Goal: Task Accomplishment & Management: Manage account settings

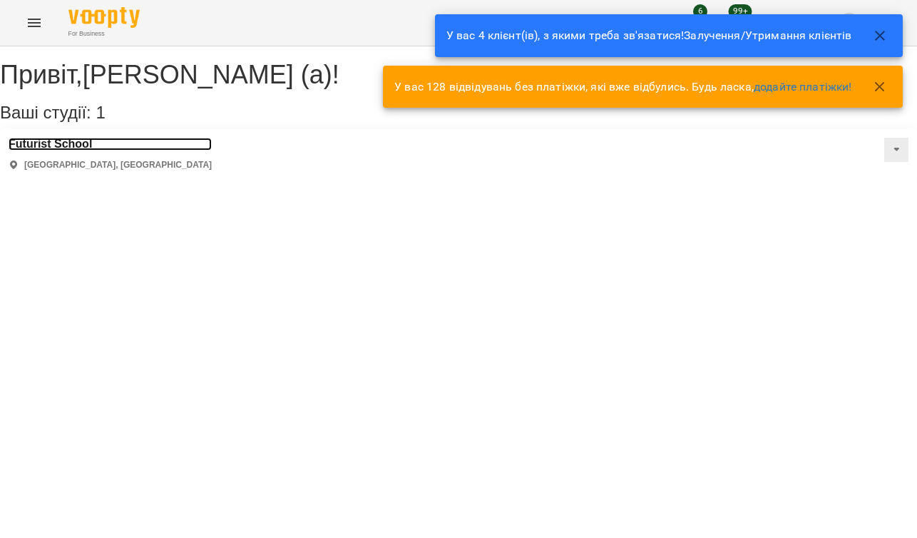
click at [91, 150] on h3 "Futurist School" at bounding box center [110, 144] width 203 height 13
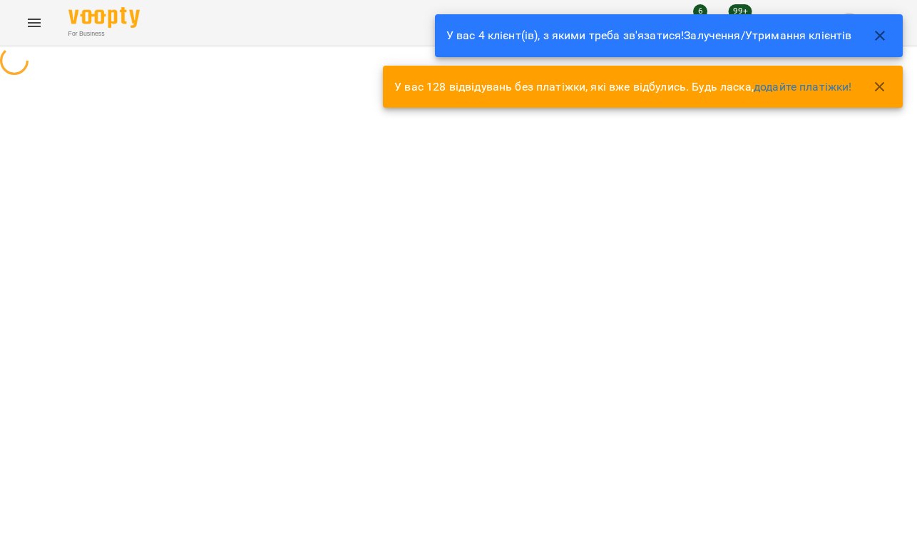
click at [884, 34] on icon "button" at bounding box center [879, 35] width 17 height 17
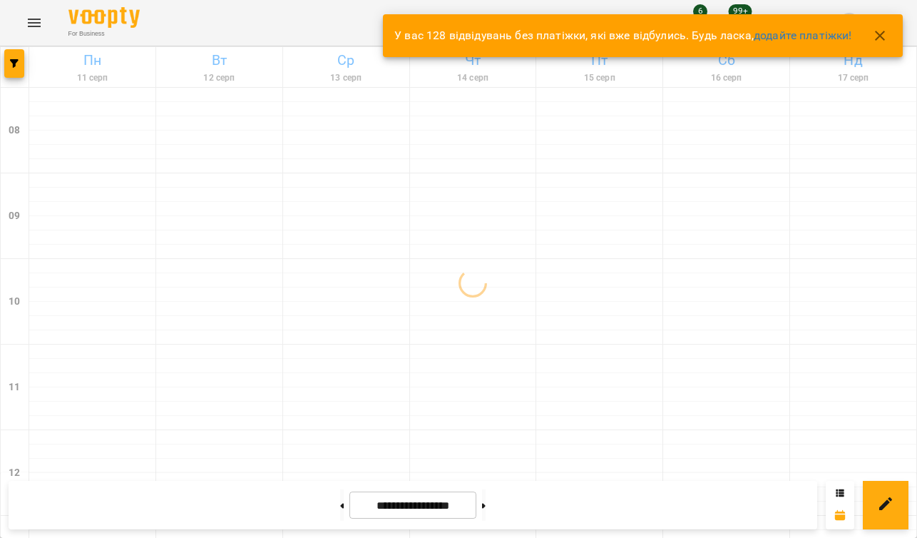
click at [884, 37] on icon "button" at bounding box center [879, 35] width 17 height 17
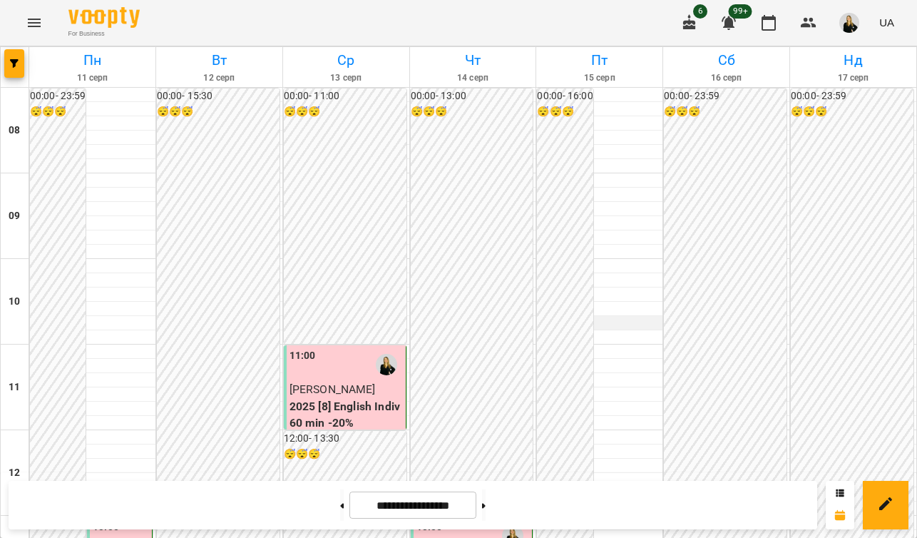
scroll to position [426, 0]
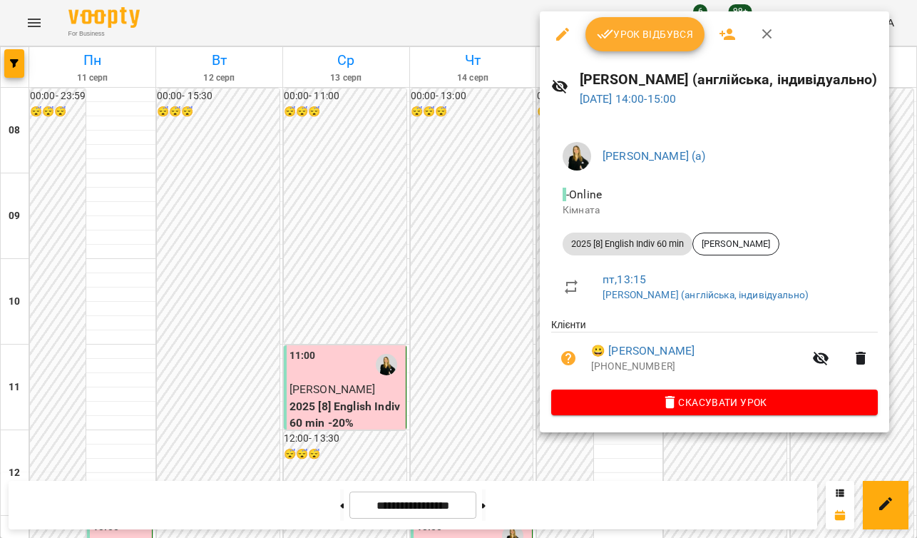
click at [649, 29] on span "Урок відбувся" at bounding box center [645, 34] width 97 height 17
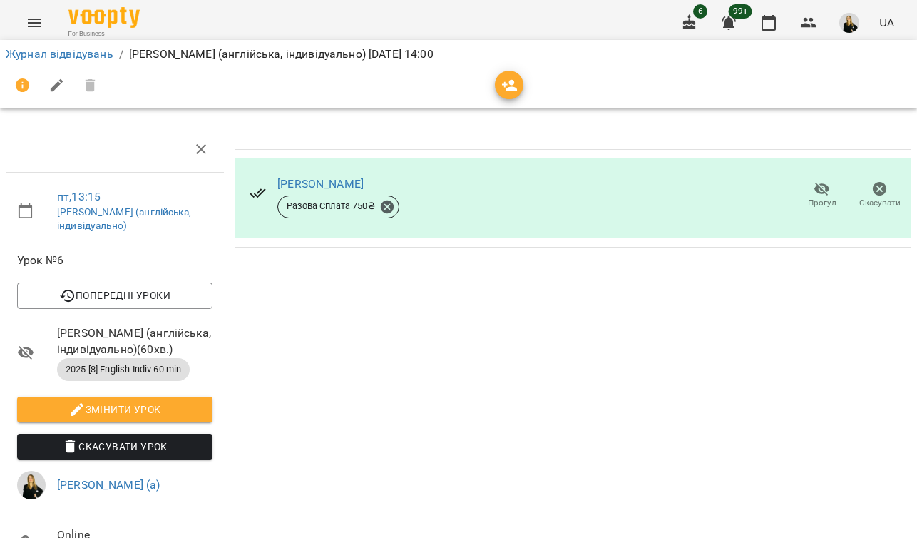
click at [853, 25] on img "button" at bounding box center [849, 23] width 20 height 20
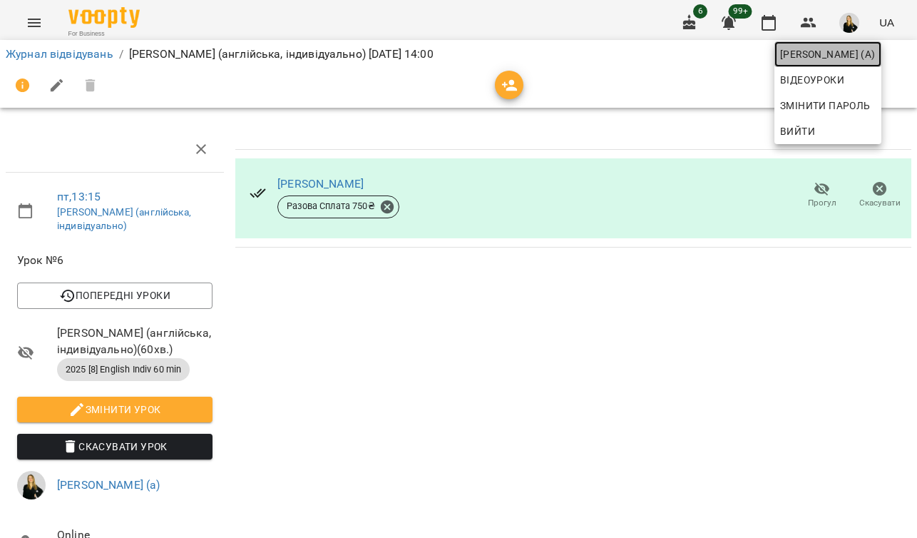
click at [803, 48] on span "[PERSON_NAME] (а)" at bounding box center [828, 54] width 96 height 17
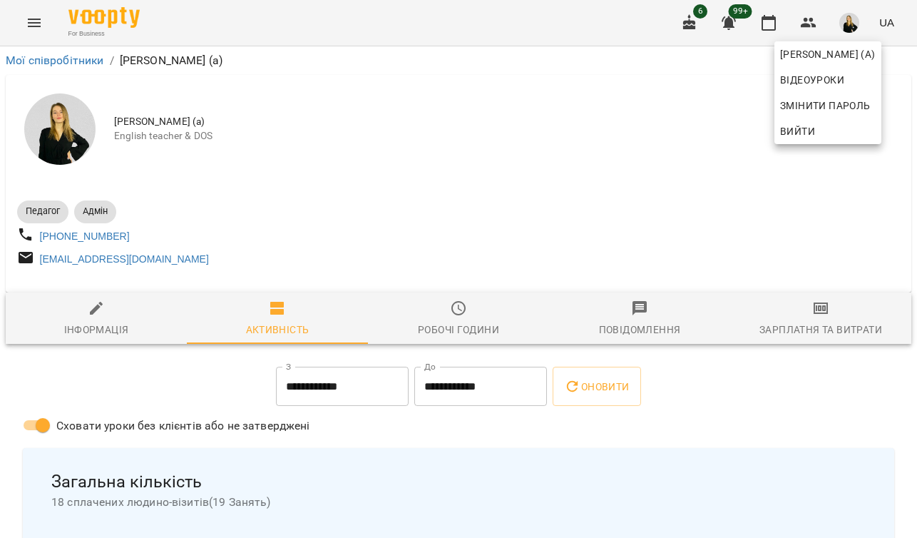
click at [39, 61] on div at bounding box center [458, 269] width 917 height 538
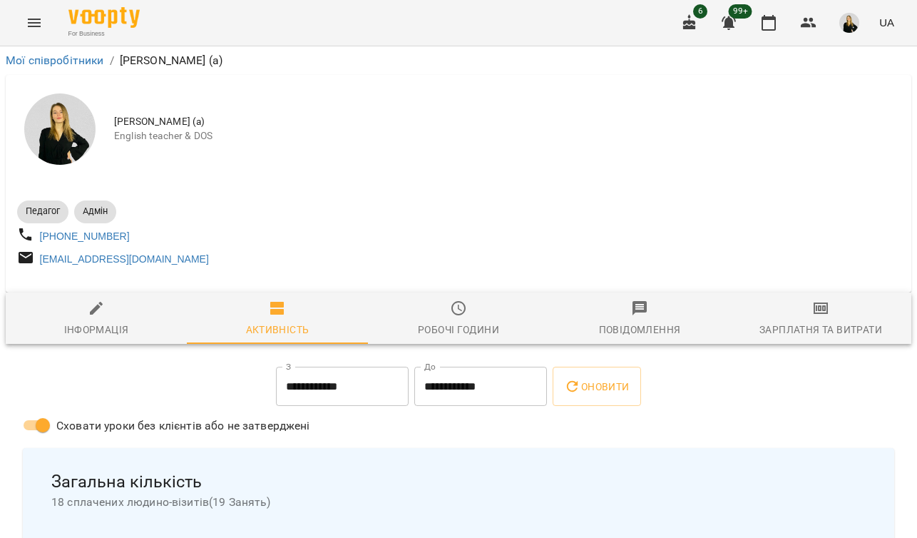
click at [45, 52] on li "Мої співробітники" at bounding box center [55, 60] width 98 height 17
click at [53, 58] on link "Мої співробітники" at bounding box center [55, 60] width 98 height 14
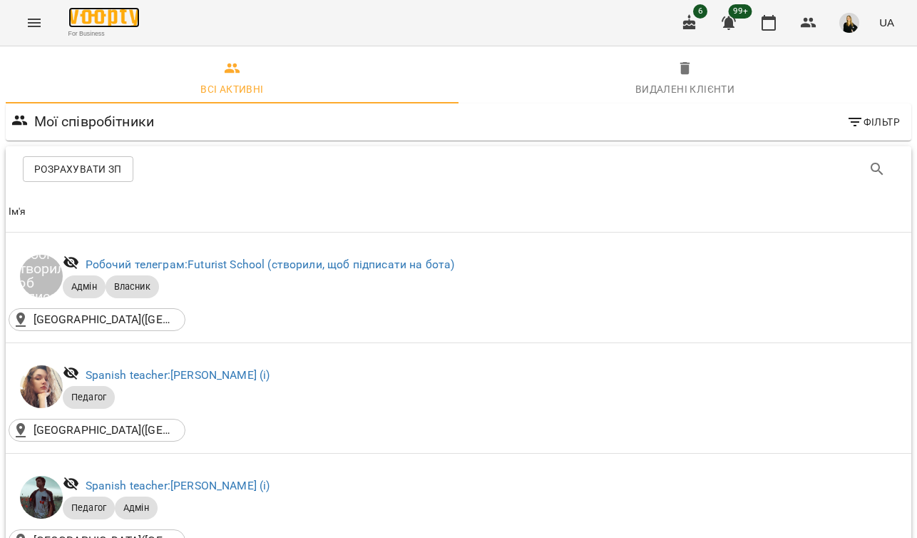
click at [114, 18] on img at bounding box center [103, 17] width 71 height 21
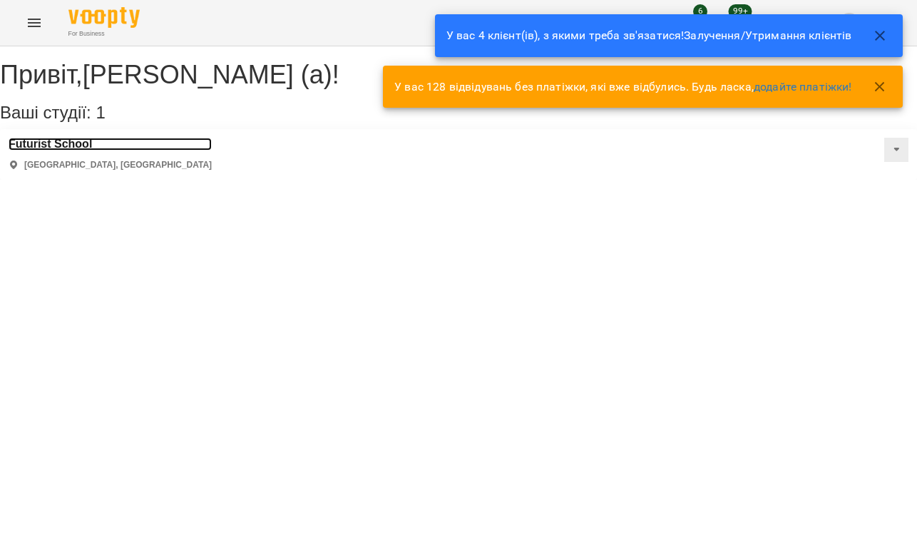
click at [101, 150] on h3 "Futurist School" at bounding box center [110, 144] width 203 height 13
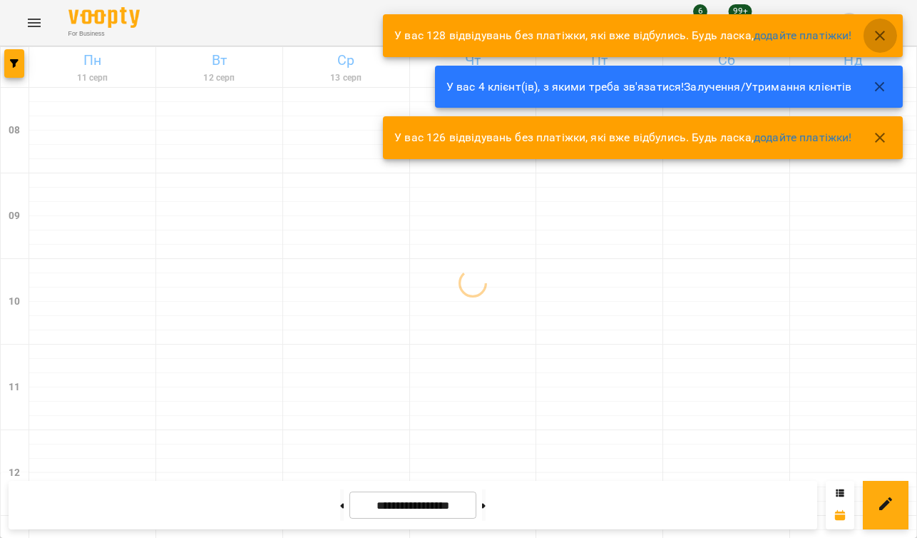
click at [878, 35] on icon "button" at bounding box center [879, 35] width 17 height 17
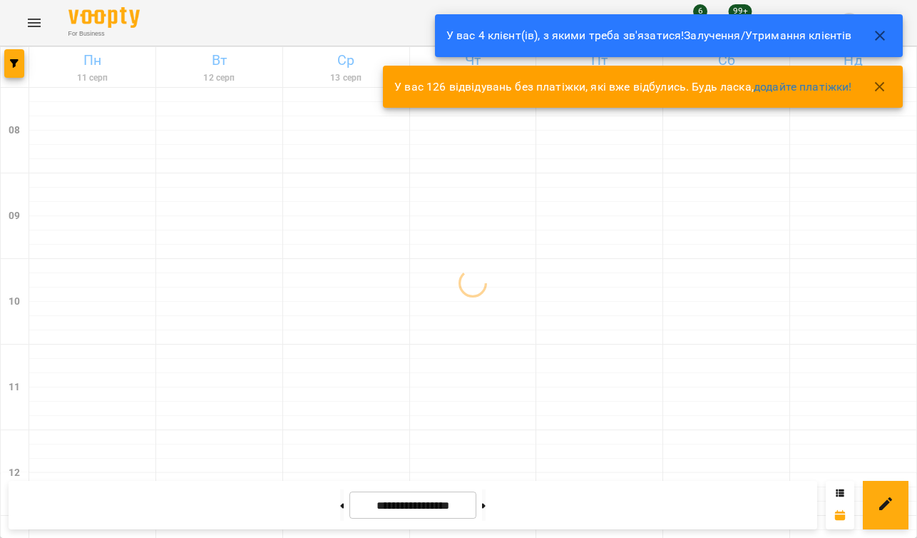
click at [878, 35] on icon "button" at bounding box center [879, 35] width 17 height 17
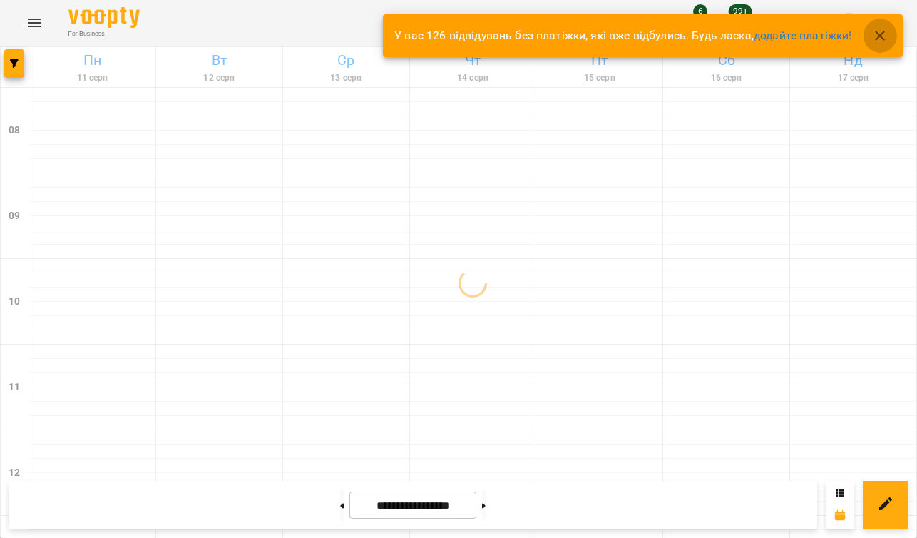
click at [878, 35] on icon "button" at bounding box center [879, 35] width 17 height 17
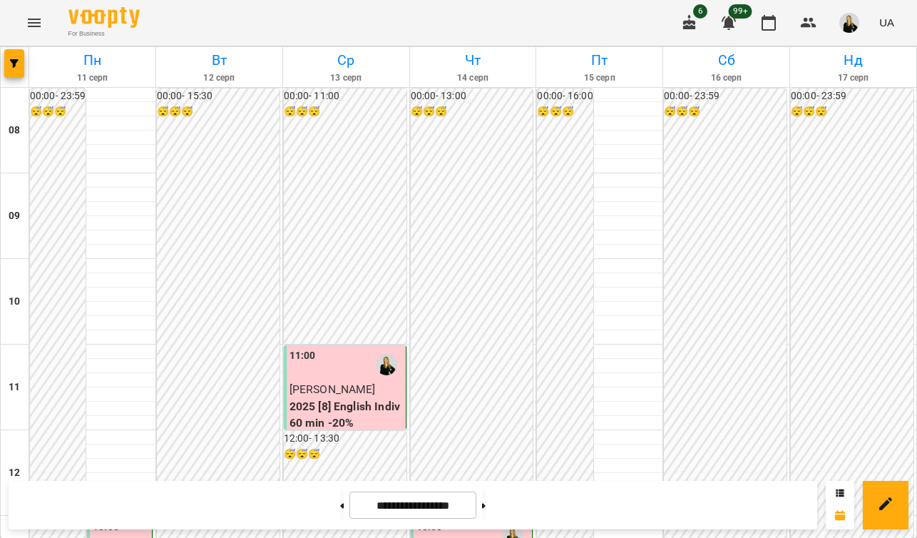
scroll to position [456, 0]
click at [485, 508] on button at bounding box center [484, 504] width 4 height 31
type input "**********"
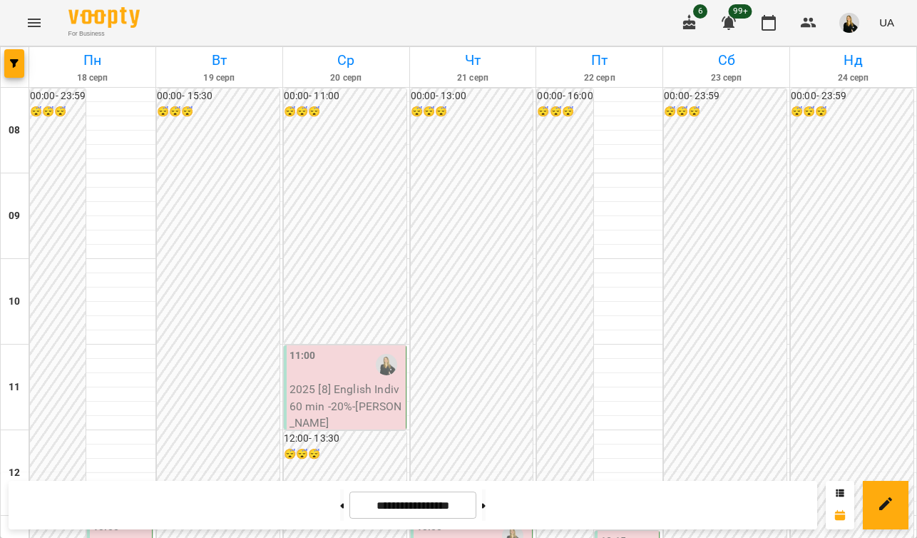
scroll to position [374, 0]
